Goal: Task Accomplishment & Management: Manage account settings

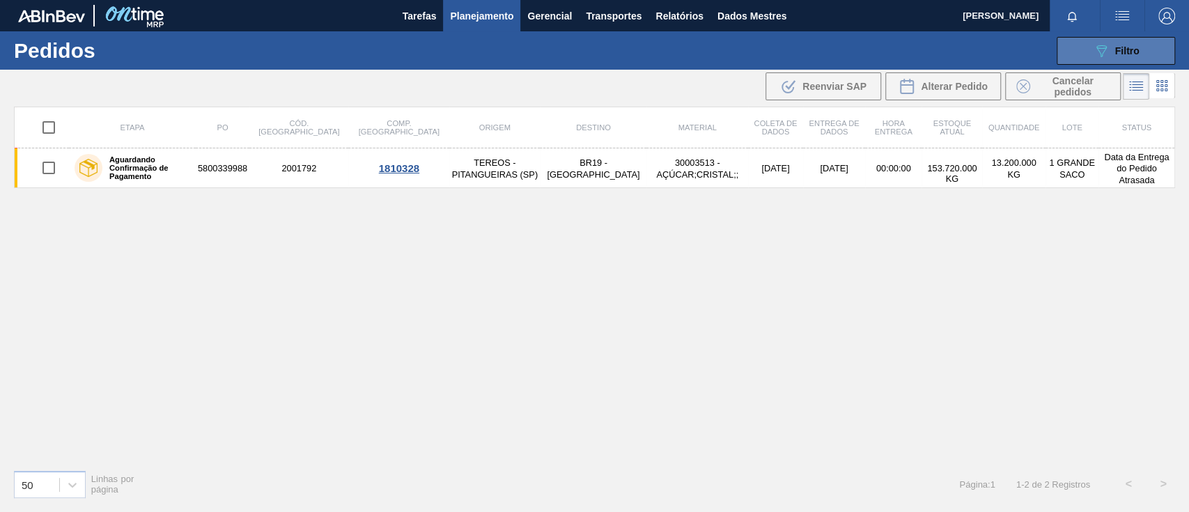
click at [1102, 51] on icon "089F7B8B-B2A5-4AFE-B5C0-19BA573D28AC" at bounding box center [1101, 50] width 17 height 17
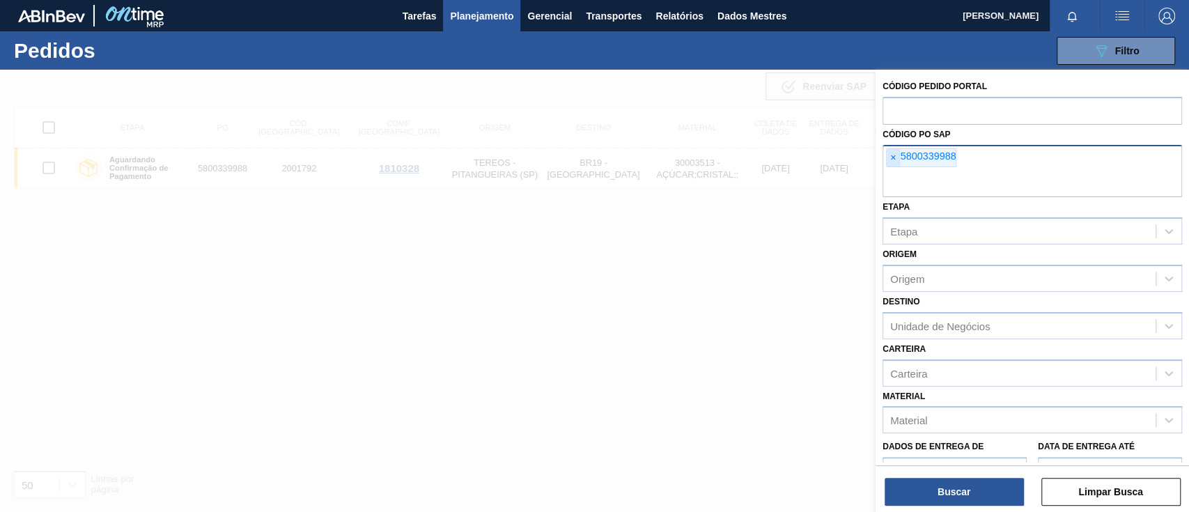
click at [890, 161] on font "×" at bounding box center [893, 157] width 6 height 11
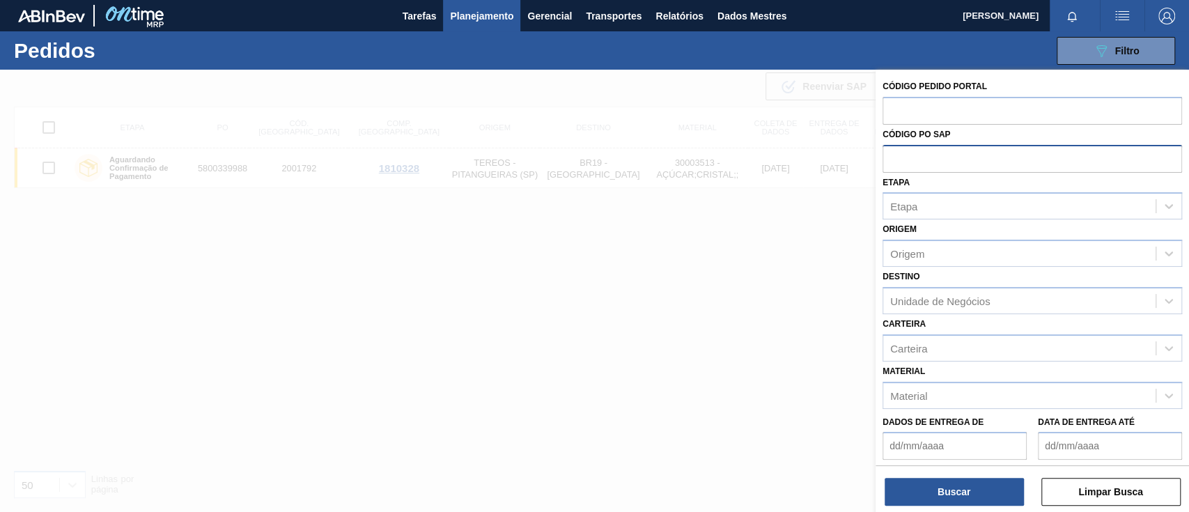
paste input "text"
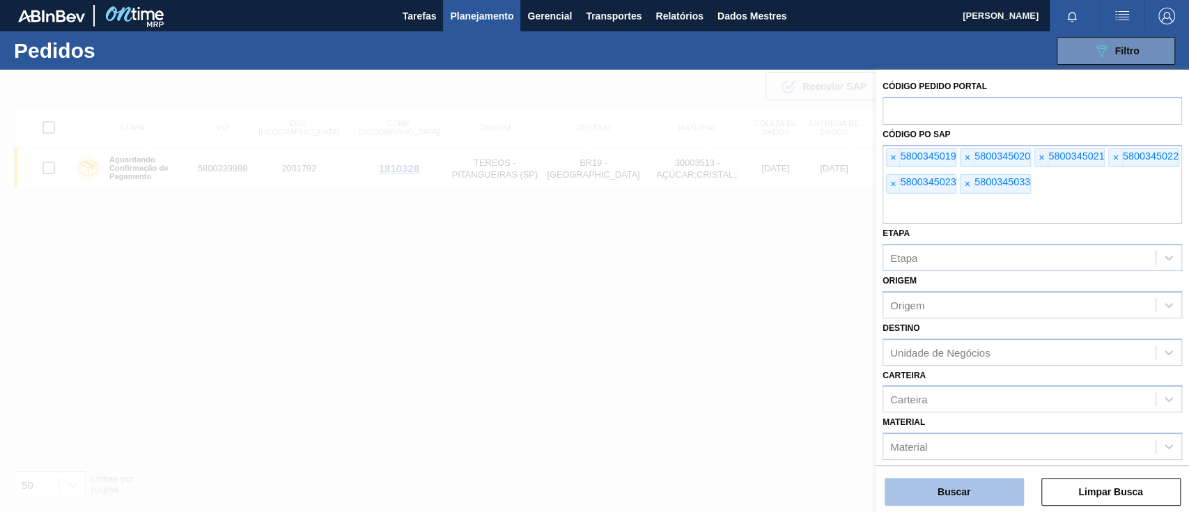
click at [979, 488] on button "Buscar" at bounding box center [953, 492] width 139 height 28
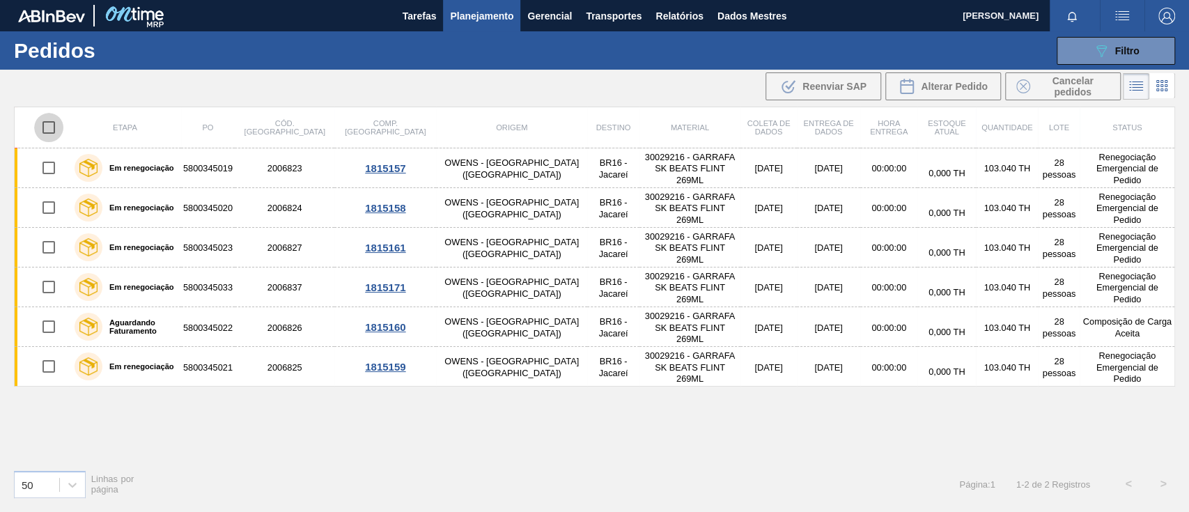
click at [50, 126] on input "checkbox" at bounding box center [48, 127] width 29 height 29
checkbox input "true"
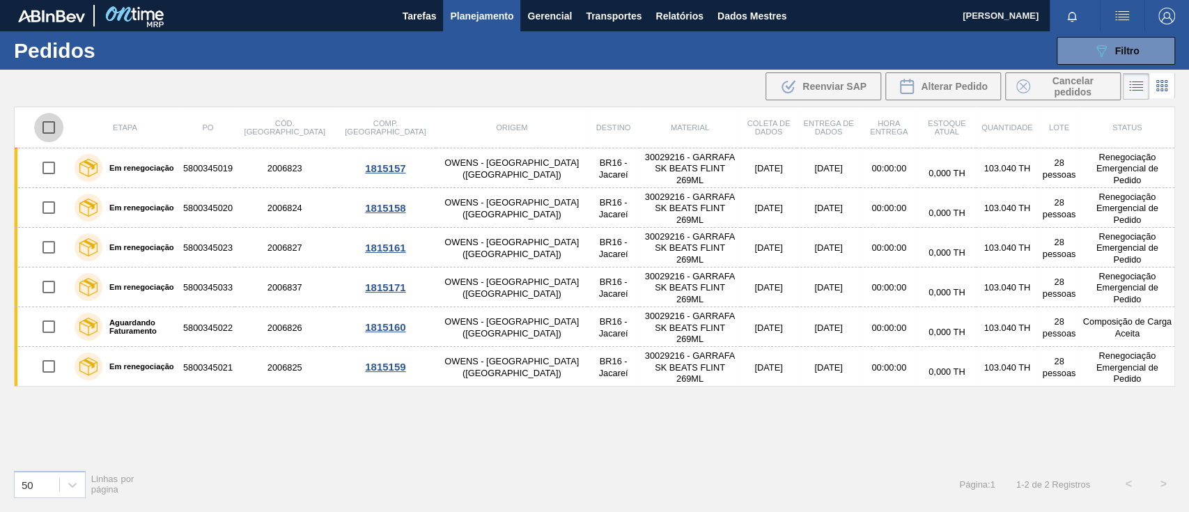
checkbox input "true"
click at [932, 86] on font "Alterar Pedido" at bounding box center [954, 86] width 67 height 11
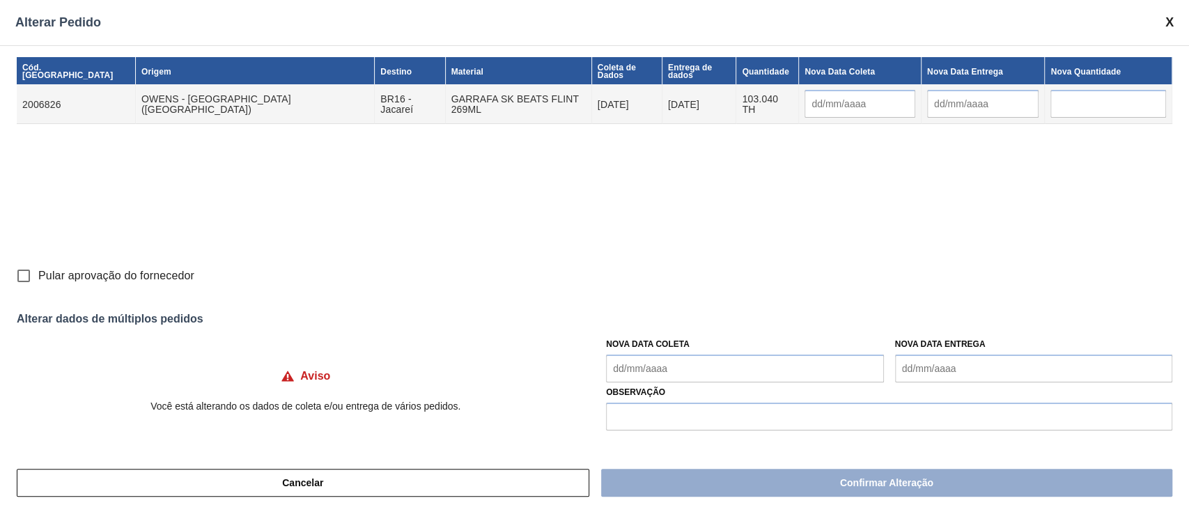
click at [680, 370] on Coleta "Nova Data Coleta" at bounding box center [744, 368] width 277 height 28
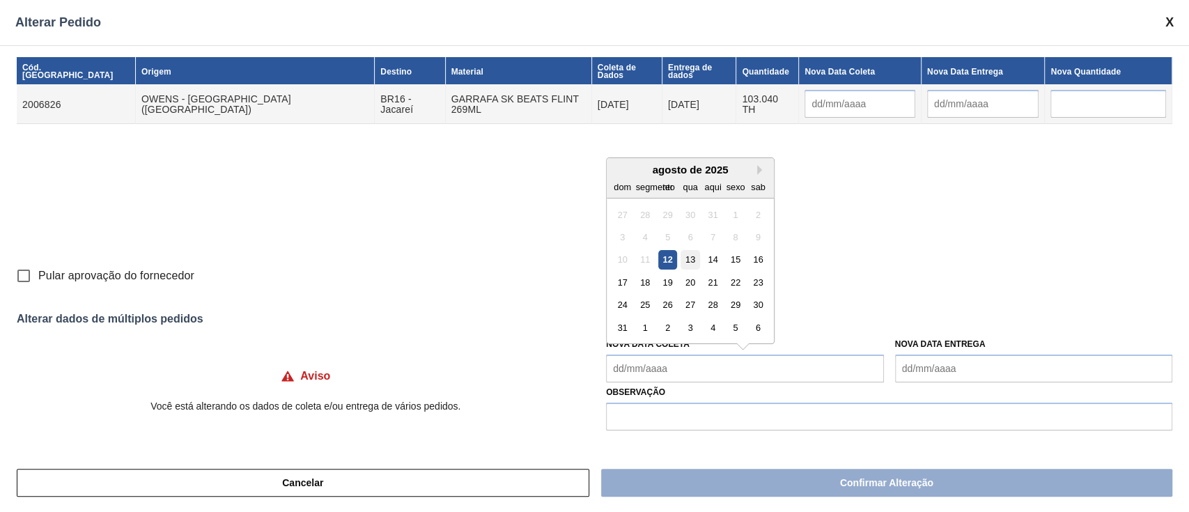
click at [687, 260] on font "13" at bounding box center [690, 259] width 10 height 10
type input "[DATE]"
type Coleta "[DATE]"
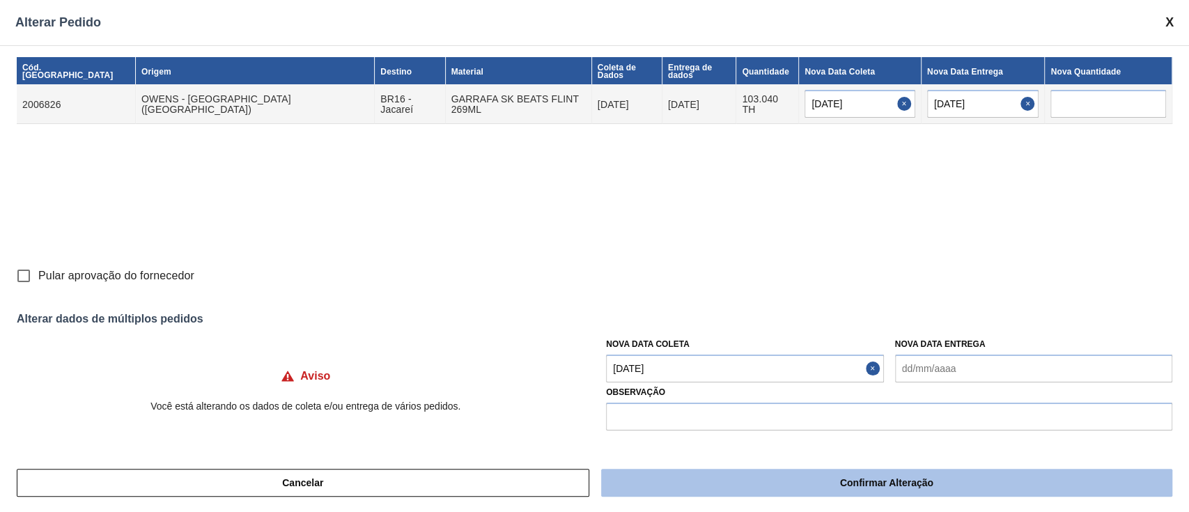
click at [876, 488] on font "Confirmar Alteração" at bounding box center [886, 482] width 93 height 11
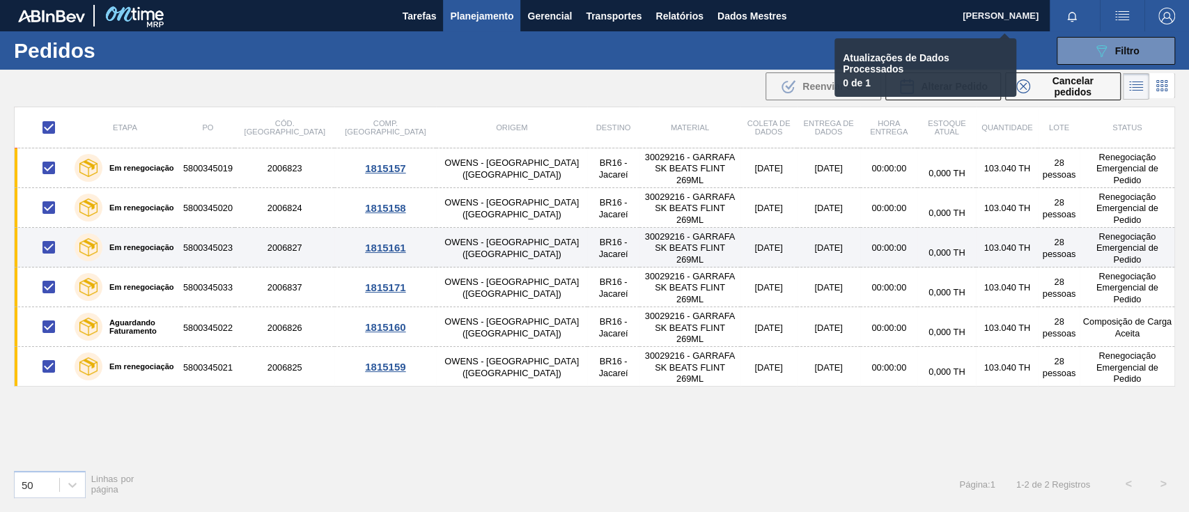
checkbox input "false"
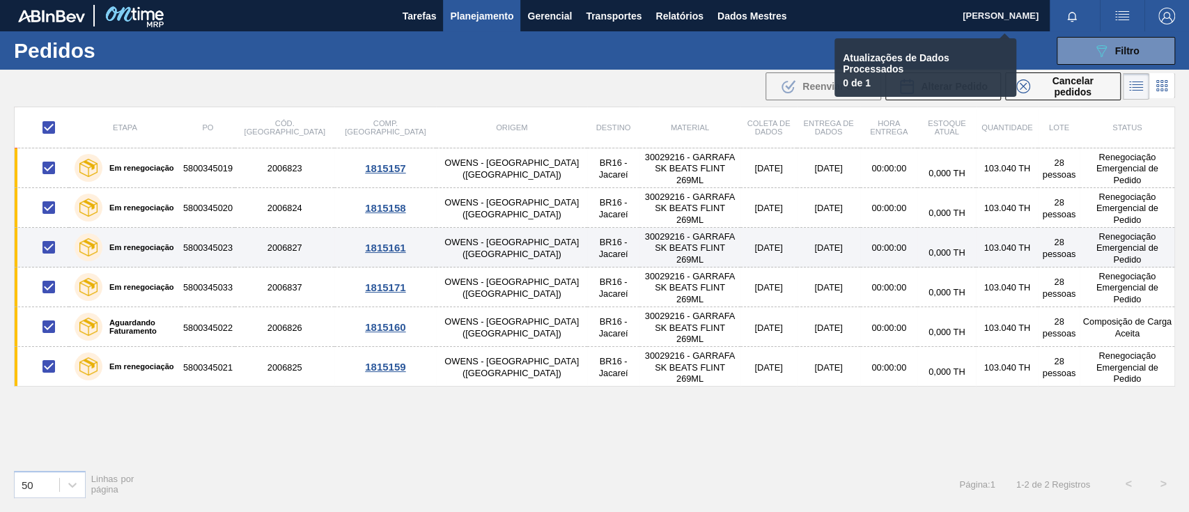
checkbox input "false"
